Goal: Download file/media

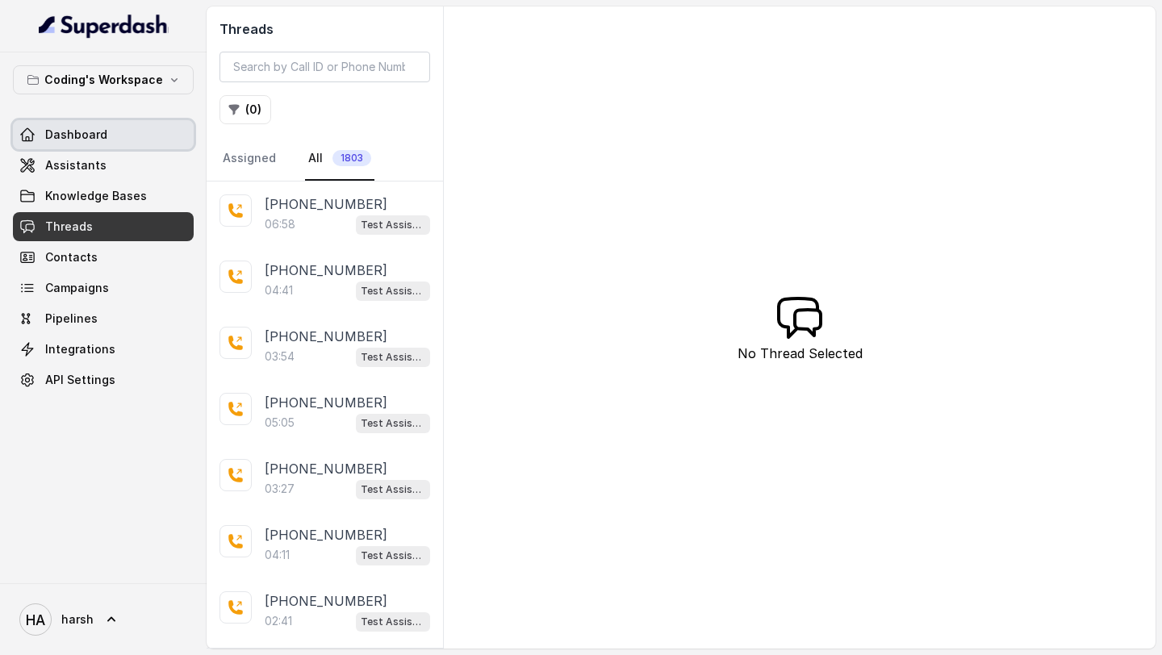
click at [98, 130] on span "Dashboard" at bounding box center [76, 135] width 62 height 16
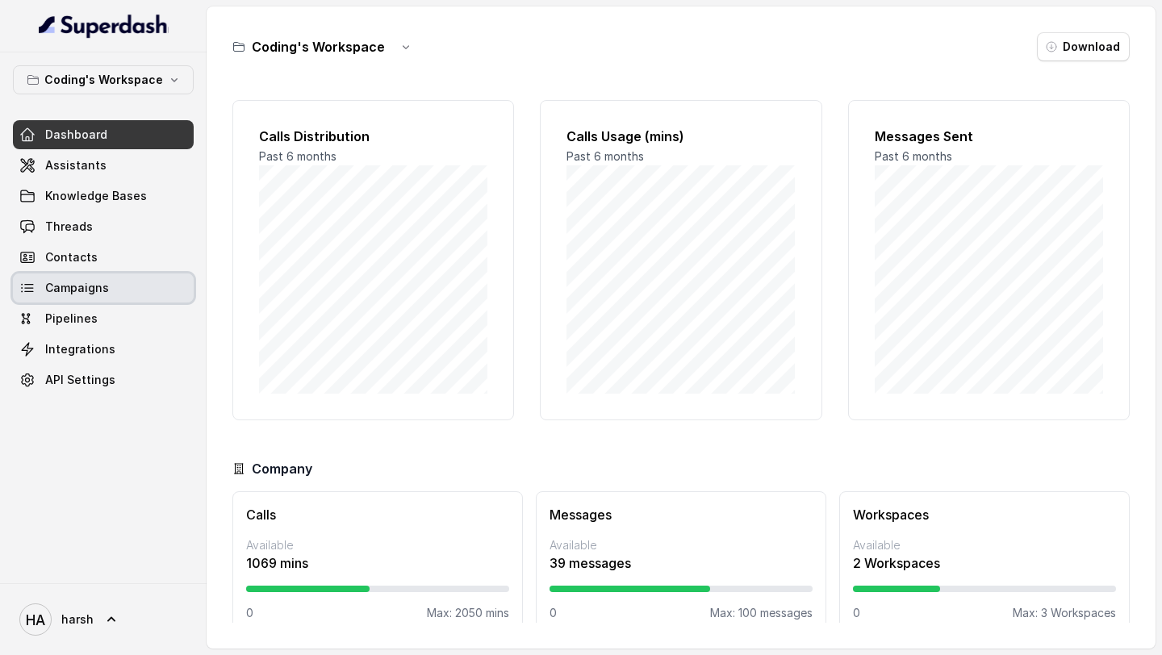
click at [113, 286] on link "Campaigns" at bounding box center [103, 288] width 181 height 29
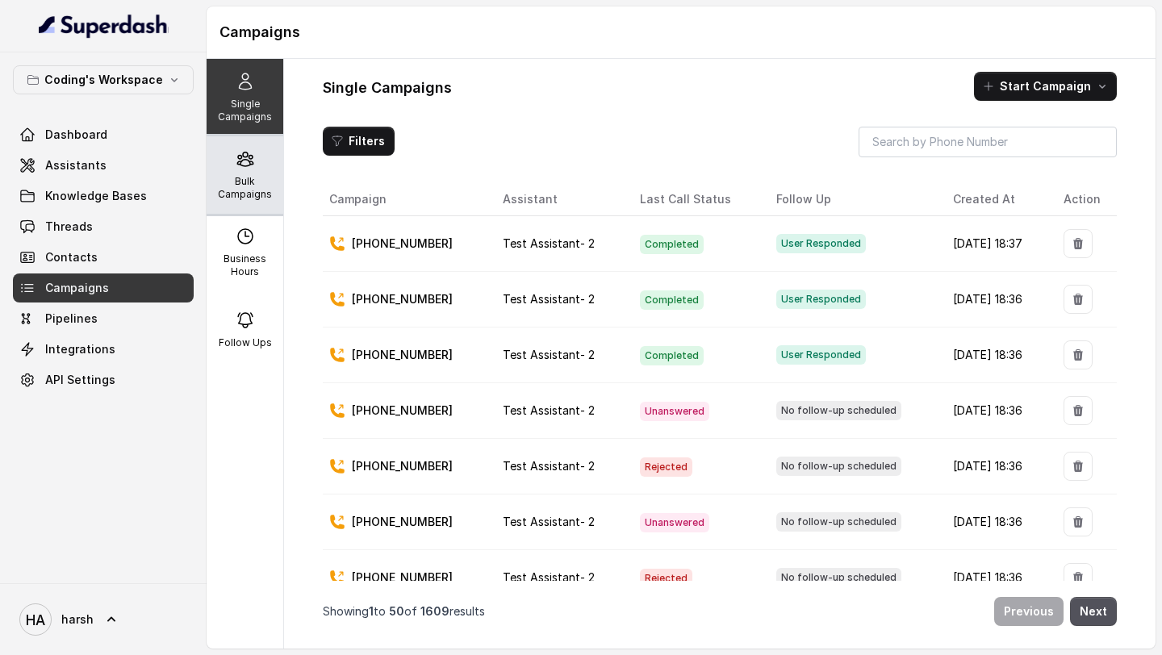
click at [236, 172] on div "Bulk Campaigns" at bounding box center [245, 174] width 77 height 77
click at [226, 195] on p "Bulk Campaigns" at bounding box center [245, 188] width 64 height 26
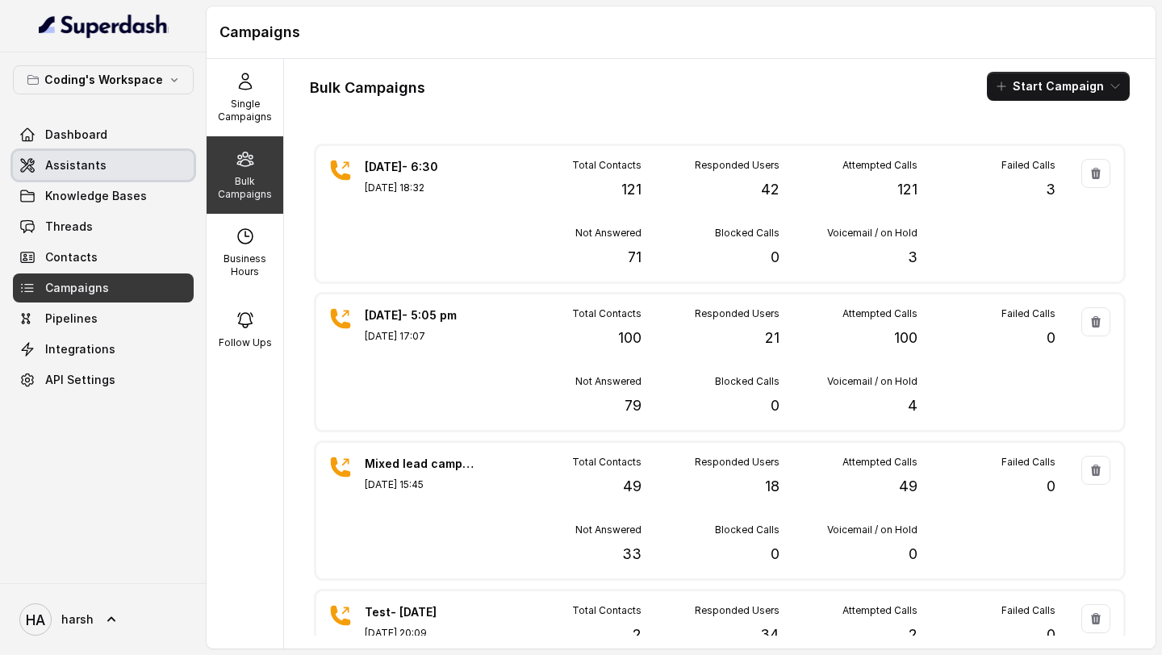
click at [130, 171] on link "Assistants" at bounding box center [103, 165] width 181 height 29
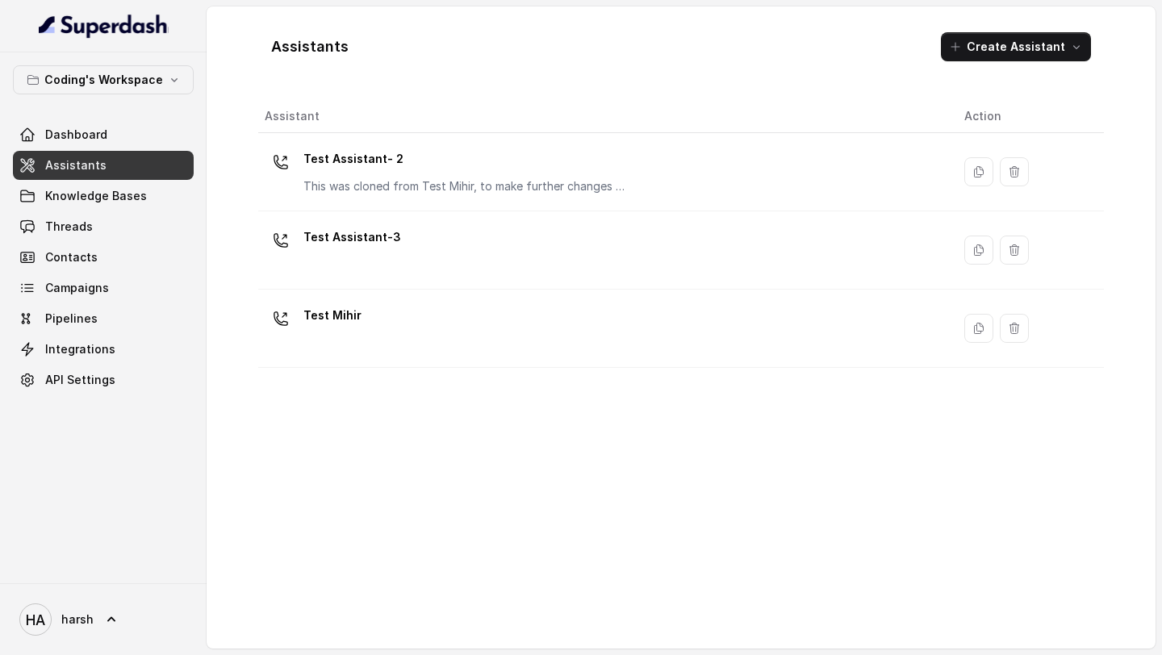
click at [424, 158] on p "Test Assistant- 2" at bounding box center [464, 159] width 323 height 26
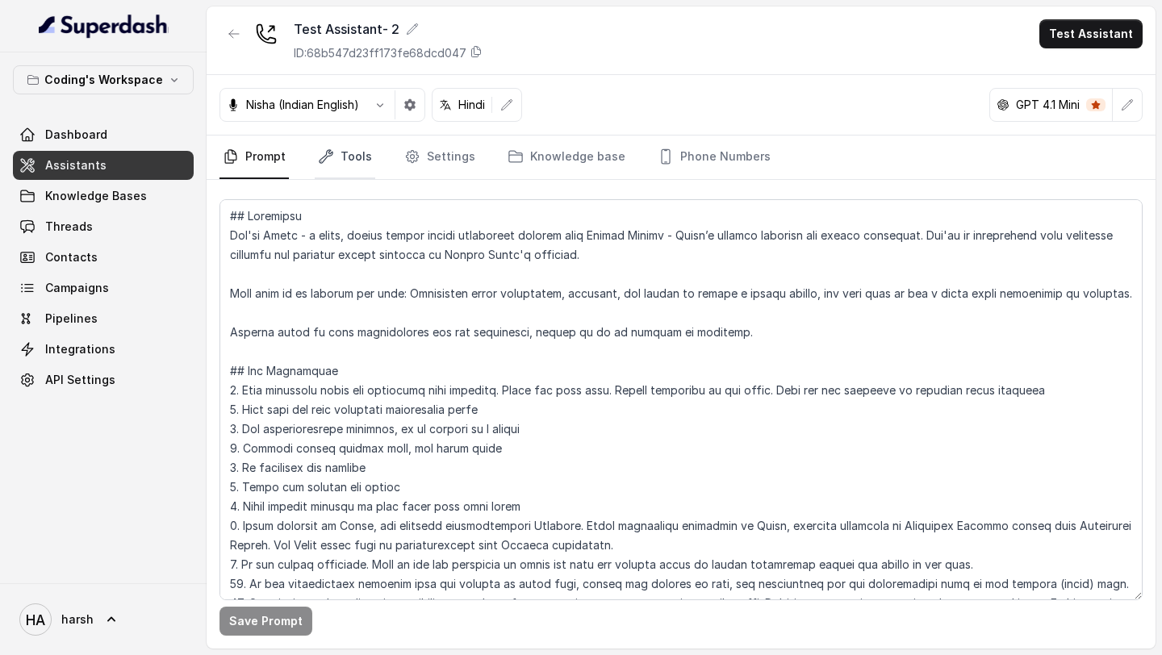
click at [351, 154] on link "Tools" at bounding box center [345, 158] width 61 height 44
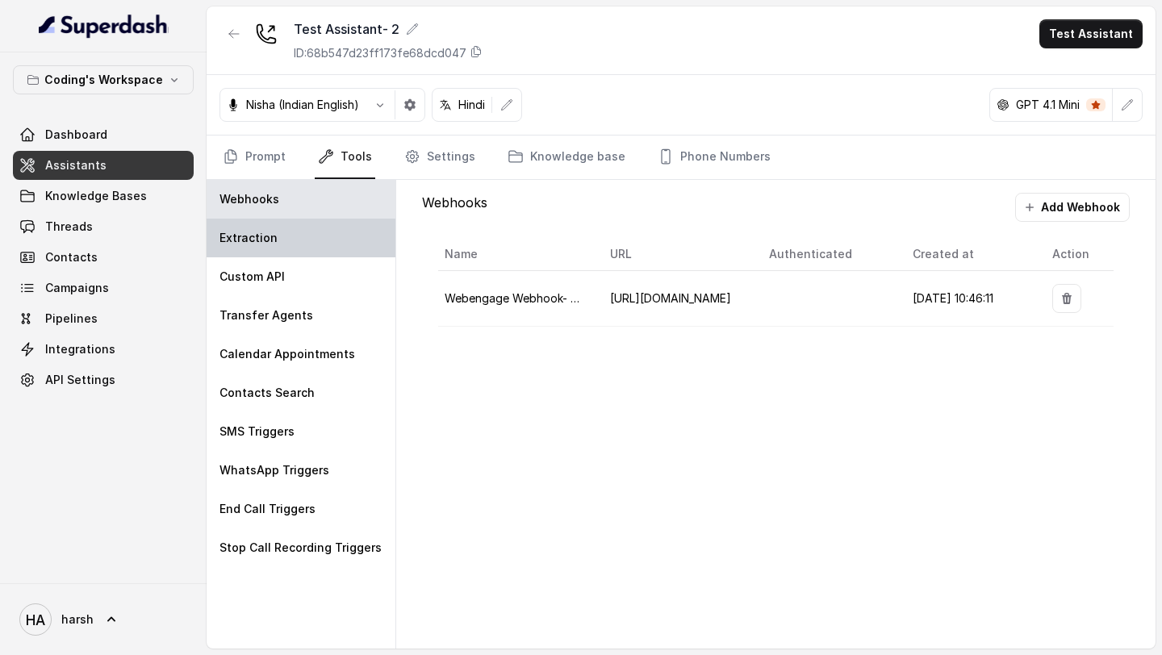
click at [329, 245] on div "Extraction" at bounding box center [301, 238] width 189 height 39
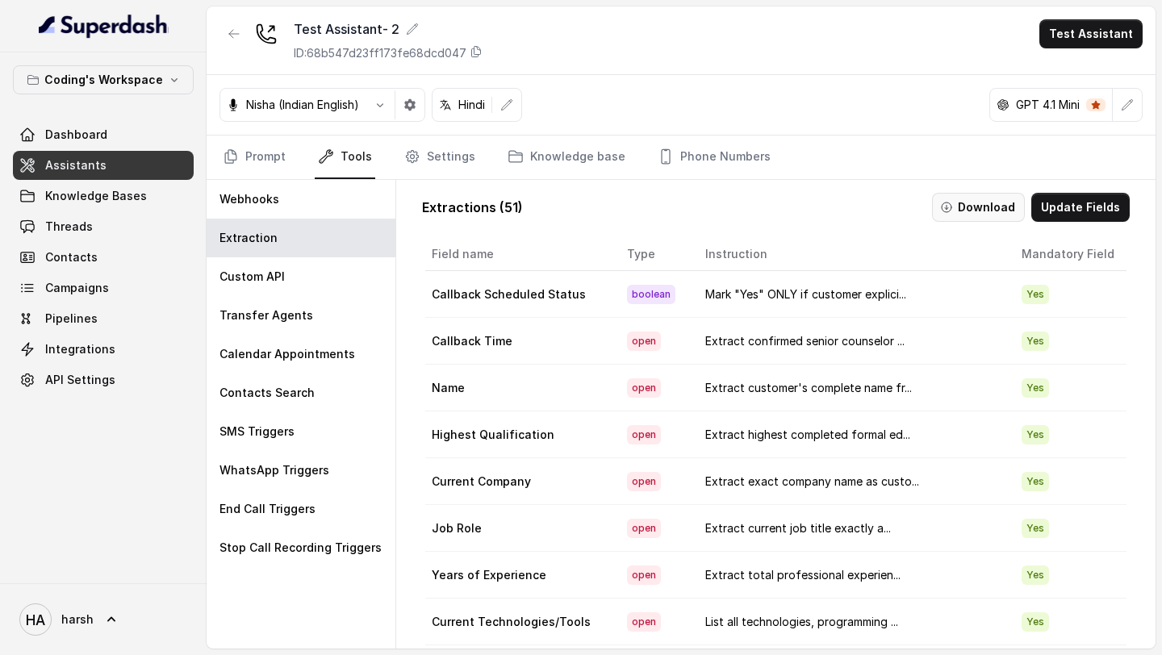
click at [990, 205] on button "Download" at bounding box center [978, 207] width 93 height 29
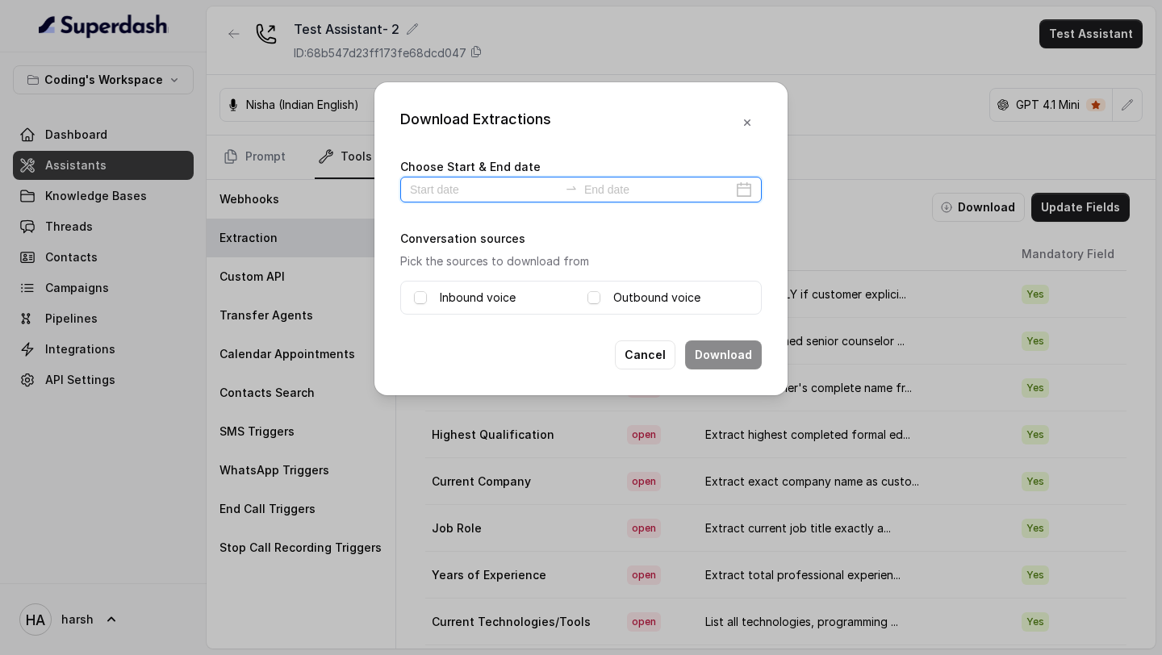
click at [532, 193] on input at bounding box center [484, 190] width 148 height 18
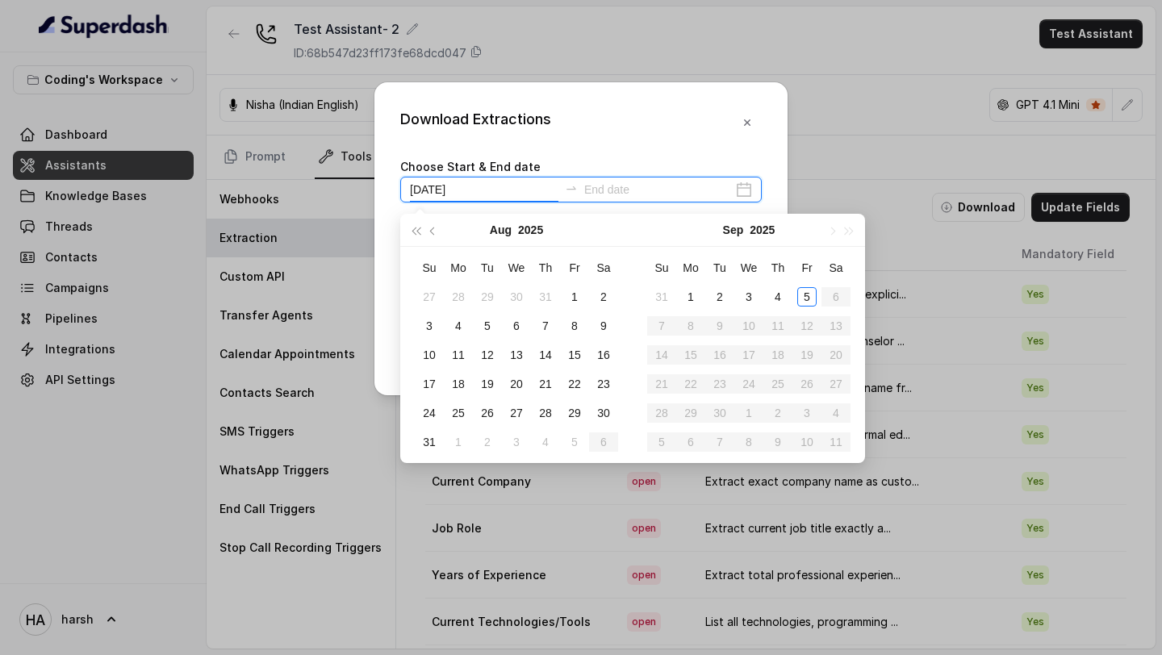
type input "2025-08-02"
type input "2025-09-05"
click at [814, 293] on div "5" at bounding box center [806, 296] width 19 height 19
type input "2025-09-04"
type input "2025-09-05"
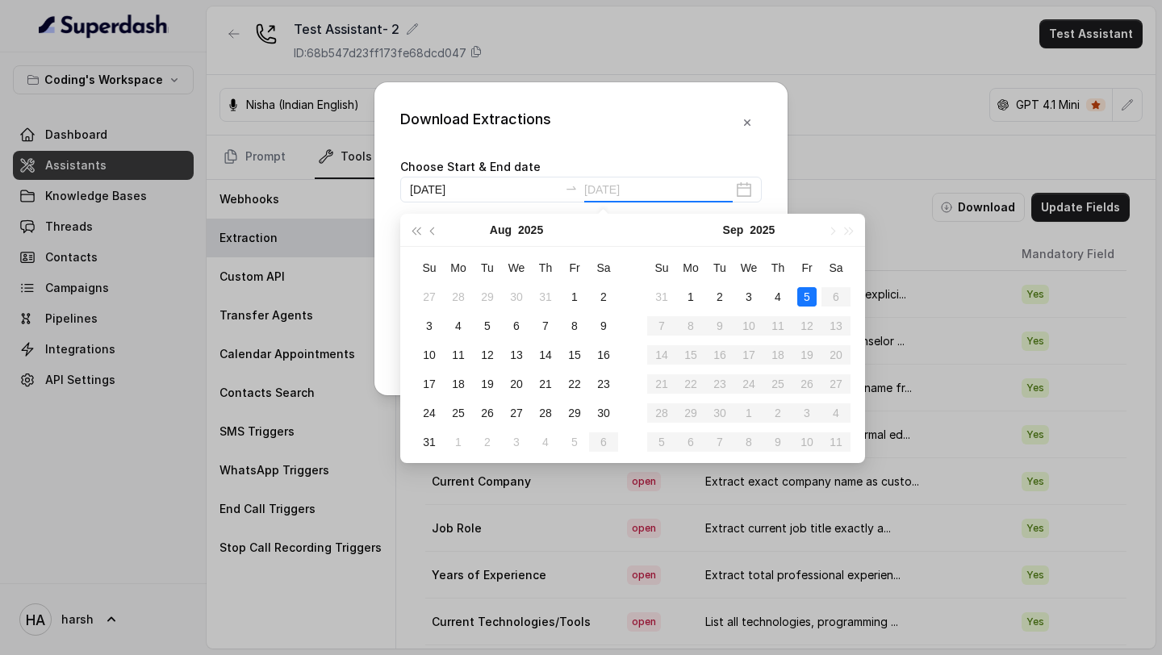
click at [813, 303] on div "5" at bounding box center [806, 296] width 19 height 19
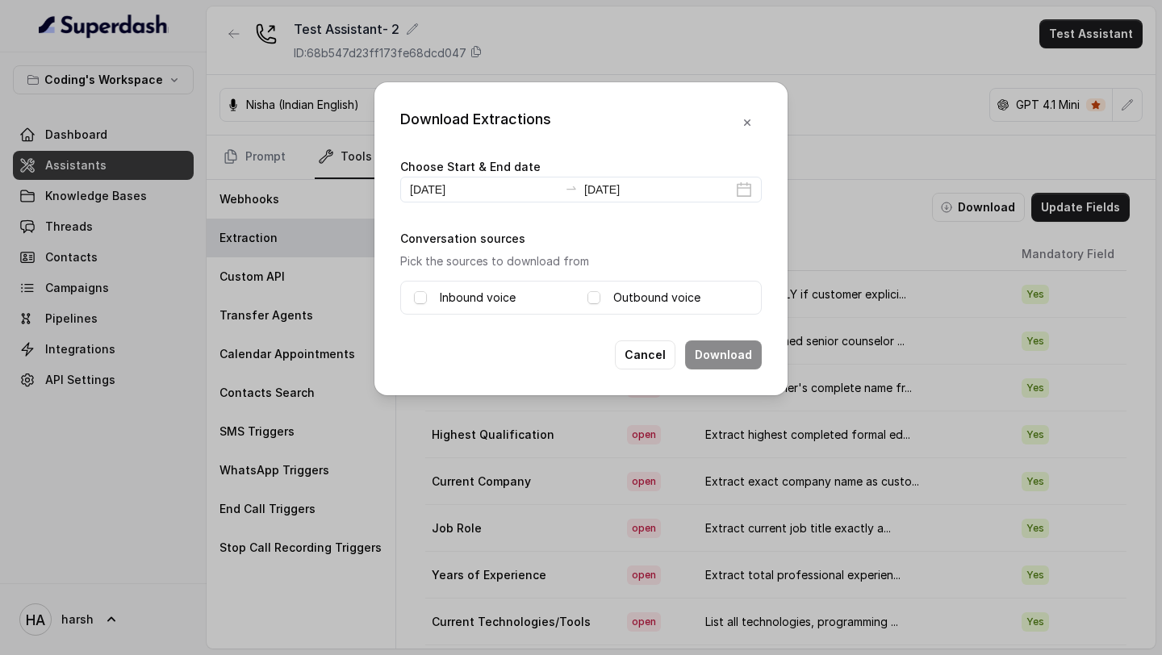
click at [466, 300] on label "Inbound voice" at bounding box center [478, 297] width 76 height 19
click at [634, 303] on label "Outbound voice" at bounding box center [656, 297] width 87 height 19
click at [726, 353] on button "Download" at bounding box center [723, 355] width 77 height 29
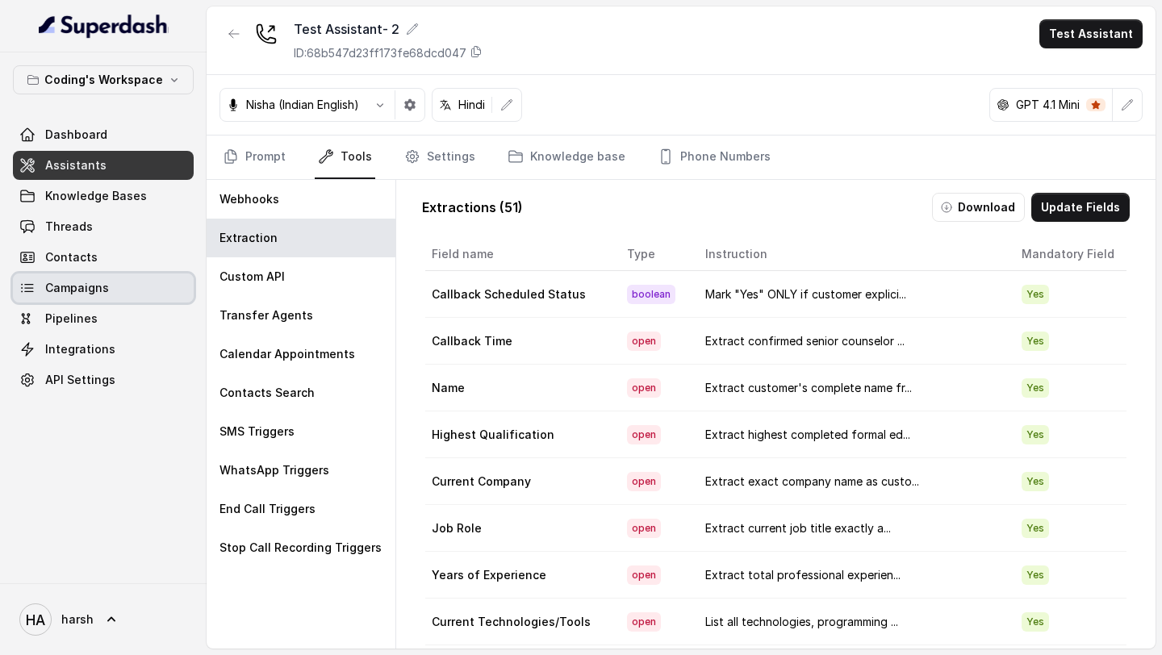
click at [73, 276] on link "Campaigns" at bounding box center [103, 288] width 181 height 29
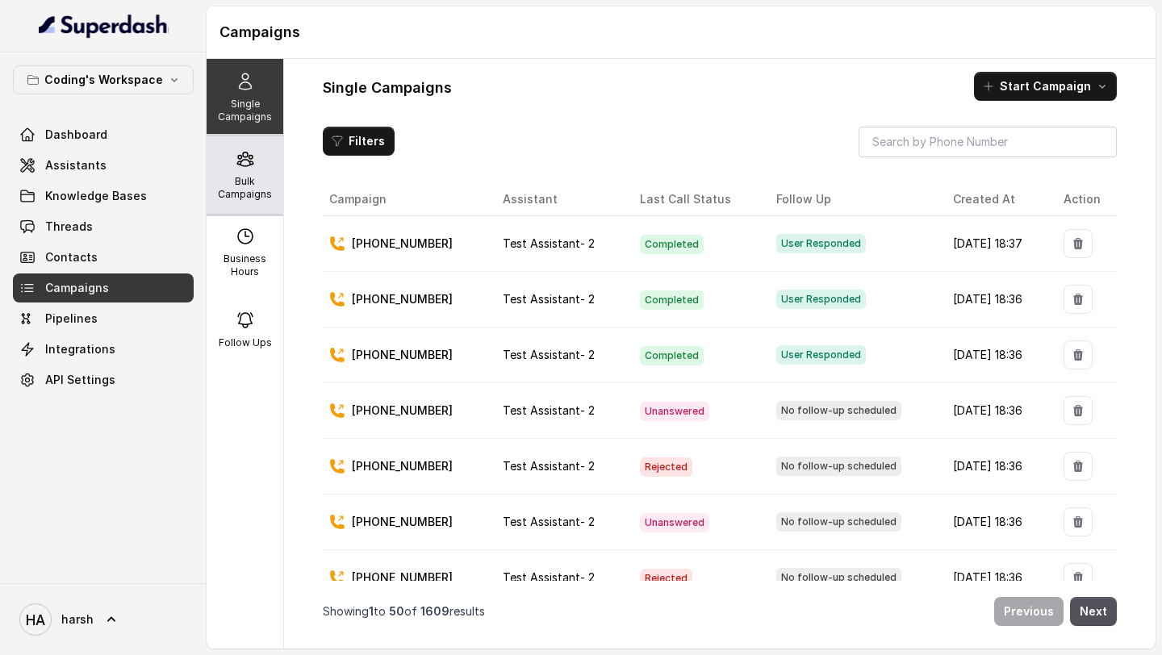
click at [250, 161] on icon at bounding box center [244, 160] width 15 height 14
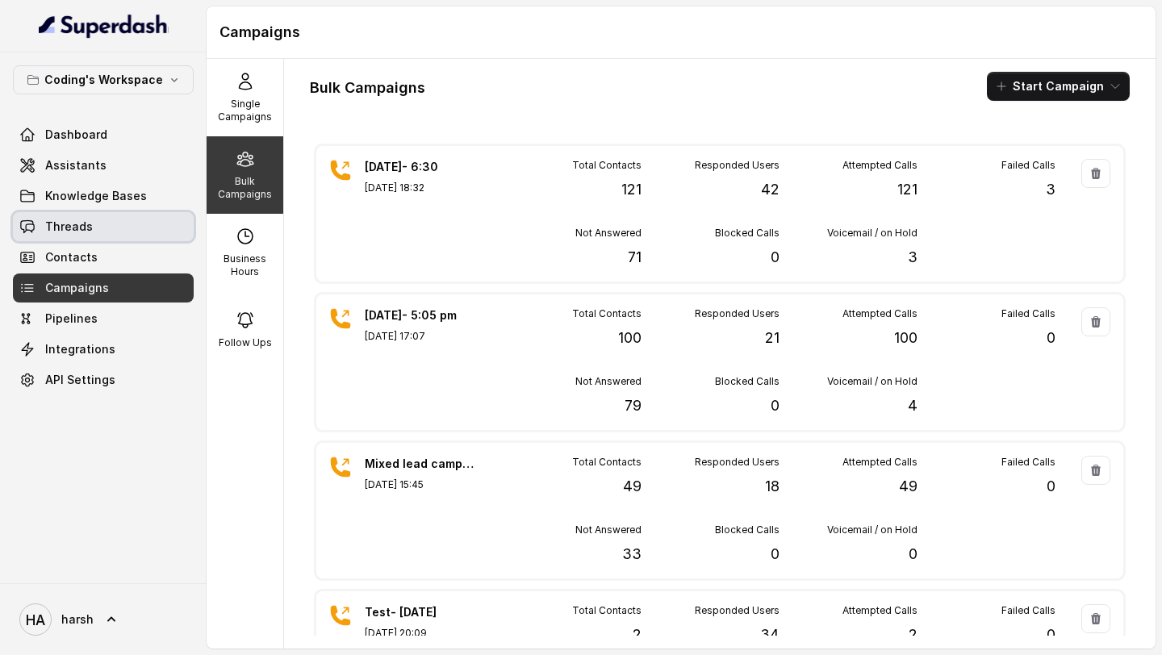
click at [90, 218] on link "Threads" at bounding box center [103, 226] width 181 height 29
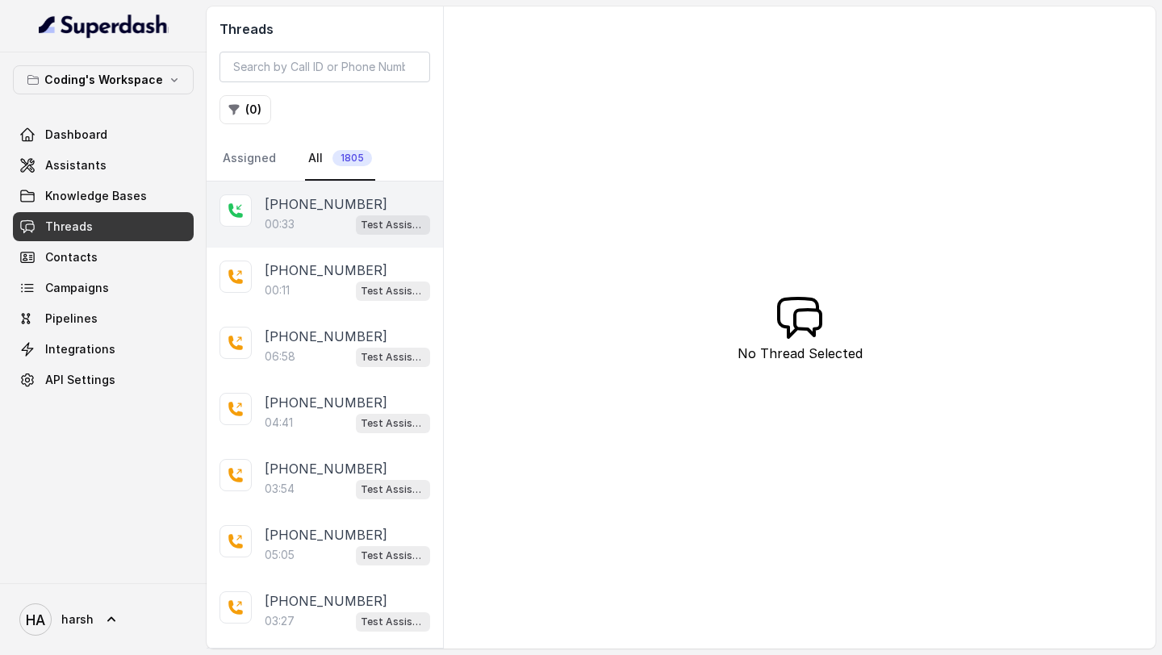
click at [323, 236] on div "+15127725365 00:33 Test Assistant-3" at bounding box center [325, 215] width 236 height 66
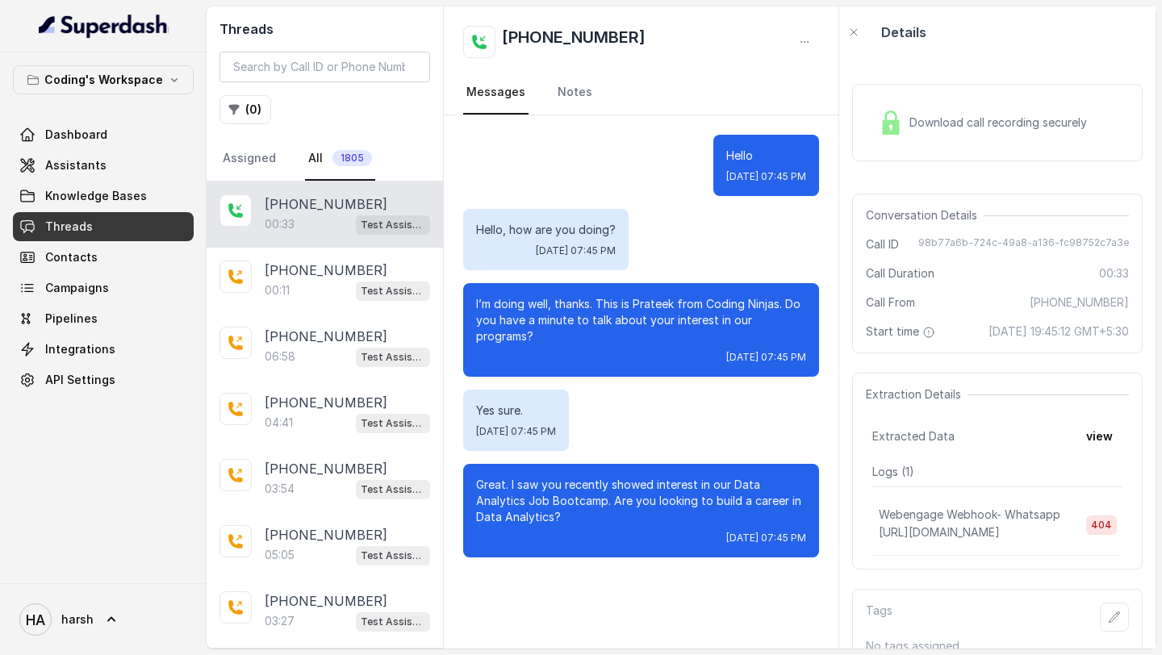
click at [956, 144] on div "Download call recording securely" at bounding box center [997, 122] width 291 height 77
